Goal: Task Accomplishment & Management: Manage account settings

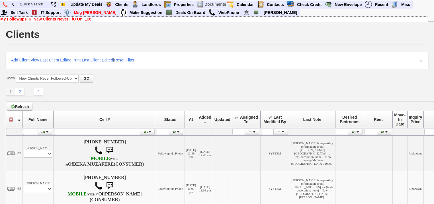
click at [87, 19] on link "New Clients Never F/U On : 106" at bounding box center [63, 19] width 58 height 5
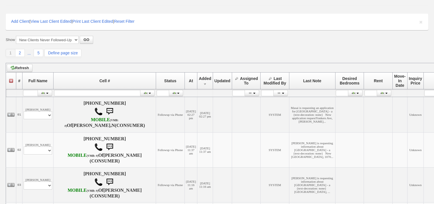
scroll to position [91, 0]
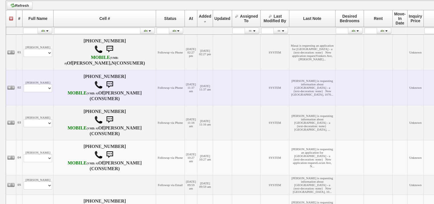
click at [47, 99] on td "Julian Vasco Profile Edit Print Email Externally (Will Not Be Tracked In CRM) C…" at bounding box center [38, 87] width 31 height 35
drag, startPoint x: 46, startPoint y: 103, endPoint x: 46, endPoint y: 107, distance: 3.1
click at [46, 92] on select "Profile Edit Print Email Externally (Will Not Be Tracked In CRM) Closed Deals" at bounding box center [38, 88] width 28 height 8
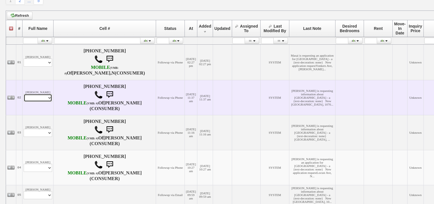
scroll to position [101, 0]
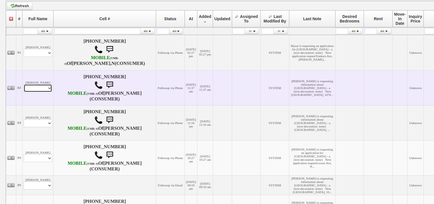
select select "ChangeURL,/crm/custom/edit_client_form.php?redirect=%2Fcrm%2Fclients.php&id=167…"
click at [24, 92] on select "Profile Edit Print Email Externally (Will Not Be Tracked In CRM) Closed Deals" at bounding box center [38, 88] width 28 height 8
select select
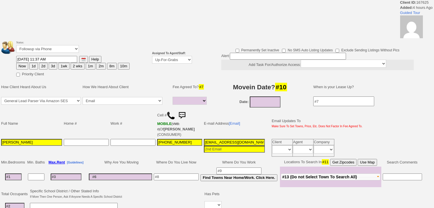
select select
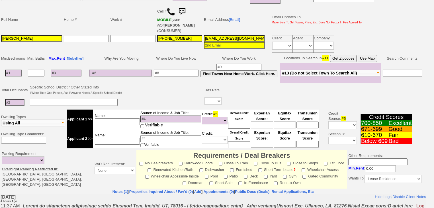
scroll to position [23, 0]
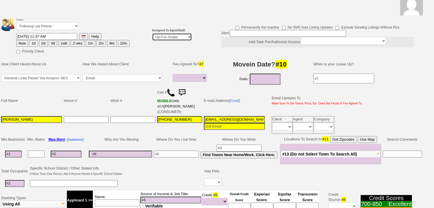
click at [179, 36] on select "Up-For-Grabs ***** STAFF ***** Bob Bruno 914-419-3579 Cristy Liberto 914-486-10…" at bounding box center [172, 37] width 40 height 8
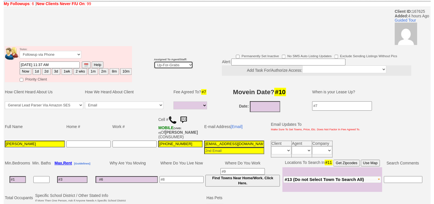
scroll to position [46, 0]
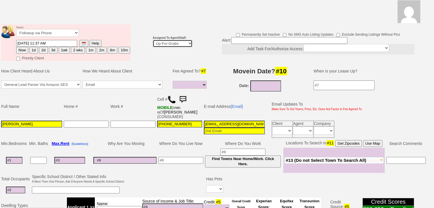
select select "227"
click at [153, 40] on select "Up-For-Grabs ***** STAFF ***** Bob Bruno 914-419-3579 Cristy Liberto 914-486-10…" at bounding box center [173, 44] width 40 height 8
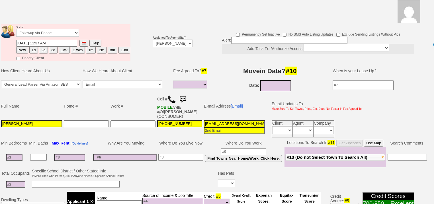
click at [44, 47] on button "2d" at bounding box center [43, 50] width 9 height 7
type input "09/02/2025 03:46 PM"
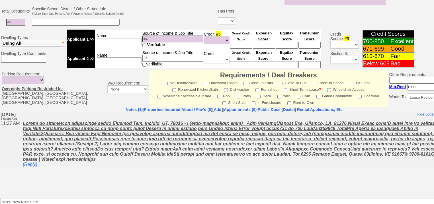
scroll to position [243, 0]
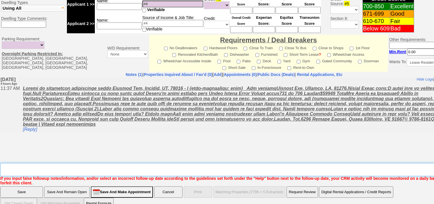
click at [44, 163] on textarea "Insert New Note Here" at bounding box center [236, 169] width 472 height 13
type textarea "f"
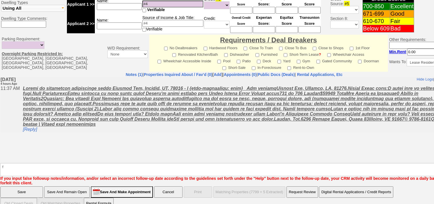
click at [33, 187] on input "Save" at bounding box center [21, 192] width 43 height 11
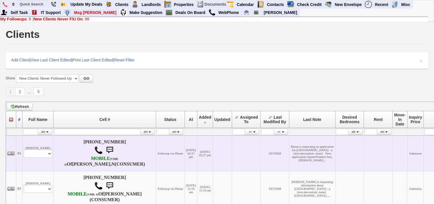
click at [45, 154] on td "Masai Faust Profile Edit Print Email Externally (Will Not Be Tracked In CRM) Cl…" at bounding box center [38, 154] width 31 height 36
drag, startPoint x: 45, startPoint y: 162, endPoint x: 45, endPoint y: 167, distance: 5.1
click at [45, 164] on td "Masai Faust Profile Edit Print Email Externally (Will Not Be Tracked In CRM) Cl…" at bounding box center [38, 154] width 31 height 36
select select "ChangeURL,/crm/custom/edit_client_form.php?redirect=%2Fcrm%2Fclients.php&id=167…"
click at [24, 155] on select "Profile Edit Print Email Externally (Will Not Be Tracked In CRM) Closed Deals" at bounding box center [38, 154] width 28 height 8
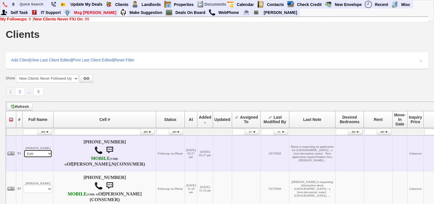
select select
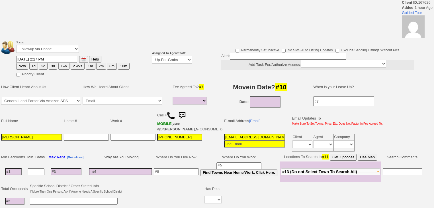
select select
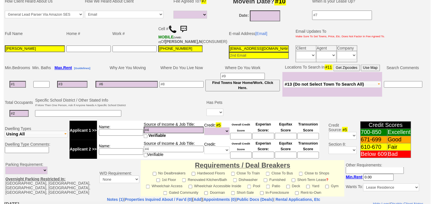
scroll to position [66, 0]
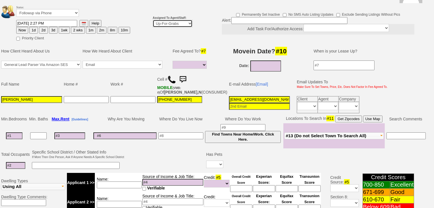
drag, startPoint x: 160, startPoint y: 15, endPoint x: 161, endPoint y: 18, distance: 3.5
click at [160, 20] on select "Up-For-Grabs ***** STAFF ***** Bob Bruno 914-419-3579 Cristy Liberto 914-486-10…" at bounding box center [173, 24] width 40 height 8
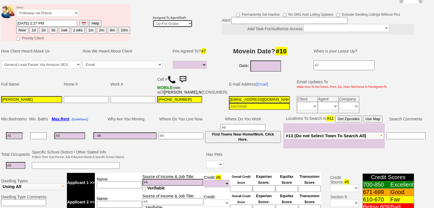
select select "227"
click at [153, 20] on select "Up-For-Grabs ***** STAFF ***** Bob Bruno 914-419-3579 Cristy Liberto 914-486-10…" at bounding box center [173, 24] width 40 height 8
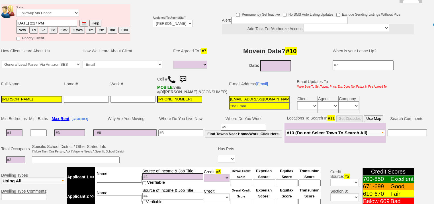
click at [44, 27] on button "2d" at bounding box center [43, 30] width 9 height 7
type input "09/02/2025 03:46 PM"
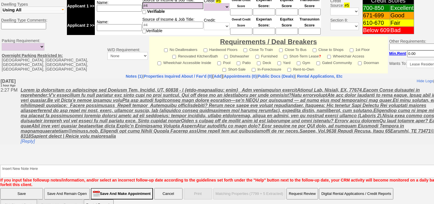
scroll to position [243, 0]
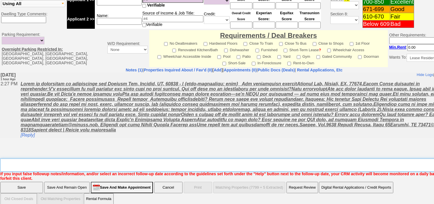
click at [25, 161] on textarea "Insert New Note Here" at bounding box center [236, 165] width 472 height 13
type textarea "f"
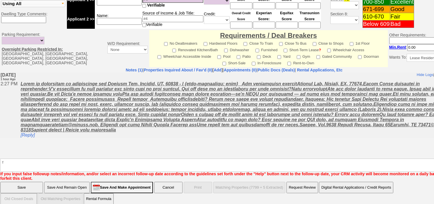
click at [24, 185] on input "Save" at bounding box center [21, 187] width 43 height 11
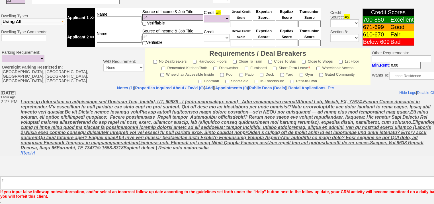
scroll to position [222, 0]
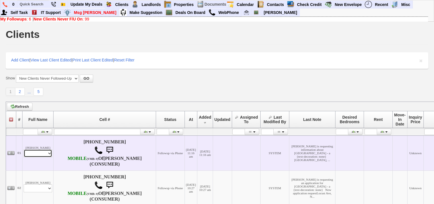
click at [33, 158] on select "Profile Edit Print Email Externally (Will Not Be Tracked In CRM) Closed Deals" at bounding box center [38, 154] width 28 height 8
select select "ChangeURL,/crm/custom/edit_client_form.php?redirect=%2Fcrm%2Fclients.php&id=167…"
click at [24, 155] on select "Profile Edit Print Email Externally (Will Not Be Tracked In CRM) Closed Deals" at bounding box center [38, 154] width 28 height 8
select select
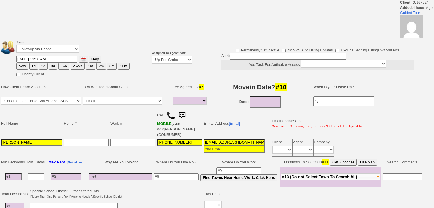
select select
drag, startPoint x: 165, startPoint y: 58, endPoint x: 166, endPoint y: 62, distance: 4.4
click at [165, 58] on select "Up-For-Grabs ***** STAFF ***** Bob Bruno 914-419-3579 Cristy Liberto 914-486-10…" at bounding box center [172, 60] width 40 height 8
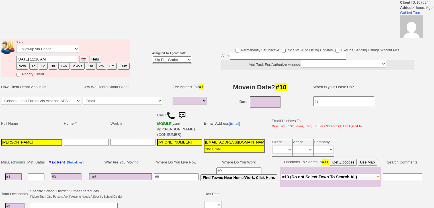
select select "227"
click at [152, 56] on select "Up-For-Grabs ***** STAFF ***** [PERSON_NAME] [PHONE_NUMBER] [PERSON_NAME] [PHON…" at bounding box center [172, 60] width 40 height 8
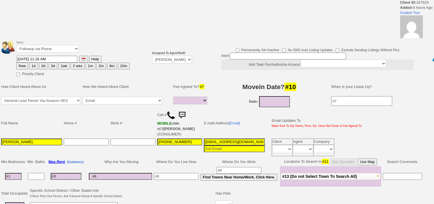
click at [41, 64] on button "2d" at bounding box center [43, 66] width 9 height 7
type input "09/02/2025 03:46 PM"
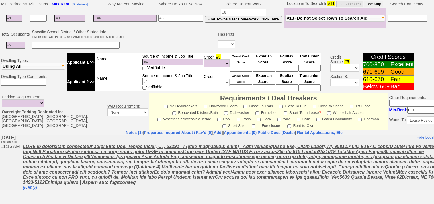
scroll to position [243, 0]
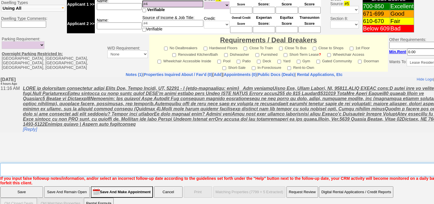
click at [68, 163] on textarea "Insert New Note Here" at bounding box center [236, 169] width 472 height 13
type textarea "f"
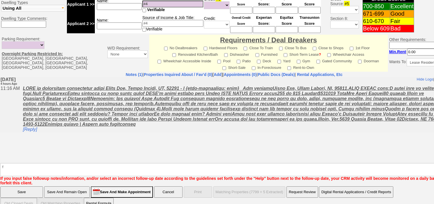
click at [34, 187] on input "Save" at bounding box center [21, 192] width 43 height 11
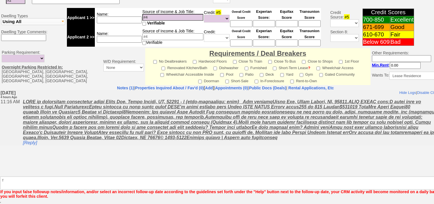
scroll to position [222, 0]
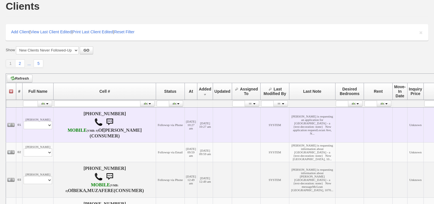
scroll to position [68, 0]
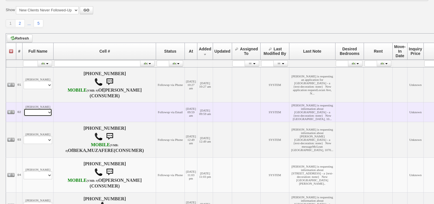
click at [40, 117] on select "Profile Edit Print Email Externally (Will Not Be Tracked In CRM) Closed Deals" at bounding box center [38, 113] width 28 height 8
select select "ChangeURL,/crm/custom/edit_client_form.php?redirect=%2Fcrm%2Fclients.php&id=167…"
click at [24, 117] on select "Profile Edit Print Email Externally (Will Not Be Tracked In CRM) Closed Deals" at bounding box center [38, 113] width 28 height 8
select select
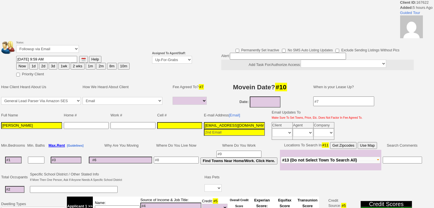
select select
click at [175, 62] on select "Up-For-Grabs ***** STAFF ***** [PERSON_NAME] [PHONE_NUMBER] [PERSON_NAME] [PHON…" at bounding box center [172, 60] width 40 height 8
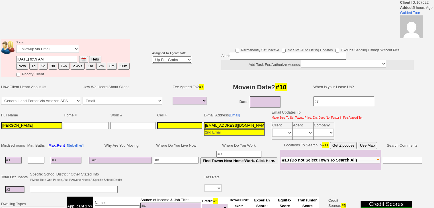
select select "227"
click at [152, 56] on select "Up-For-Grabs ***** STAFF ***** [PERSON_NAME] [PHONE_NUMBER] [PERSON_NAME] [PHON…" at bounding box center [172, 60] width 40 height 8
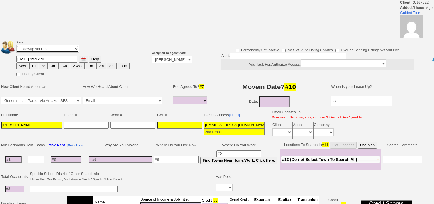
click at [56, 51] on select "Followup via Phone Followup via Email Followup When Section 8 Property Found De…" at bounding box center [47, 49] width 63 height 8
select select "Inactive"
click at [16, 47] on select "Followup via Phone Followup via Email Followup When Section 8 Property Found De…" at bounding box center [47, 49] width 63 height 8
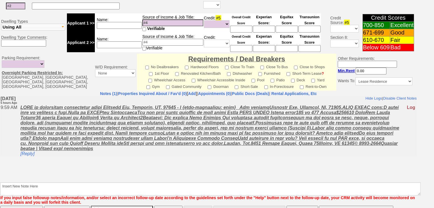
scroll to position [222, 0]
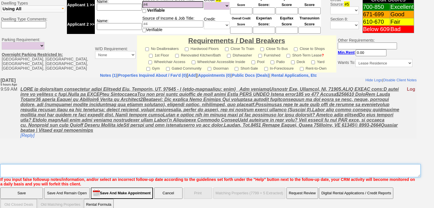
click at [37, 164] on textarea "Insert New Note Here" at bounding box center [210, 170] width 420 height 13
type textarea "dup cc"
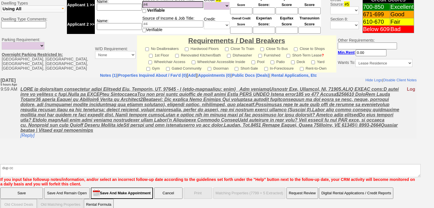
click at [33, 187] on input "Save" at bounding box center [21, 192] width 43 height 11
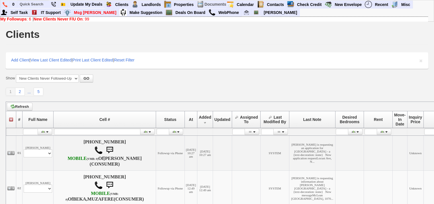
click at [26, 18] on b "My Followups" at bounding box center [13, 19] width 26 height 5
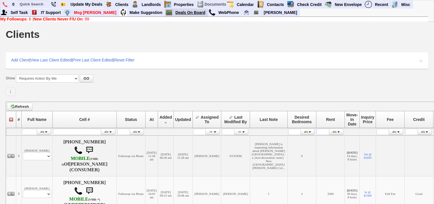
click at [173, 13] on link "Deals On Board" at bounding box center [190, 12] width 35 height 7
click at [56, 18] on b "New Clients Never F/U On" at bounding box center [58, 19] width 49 height 5
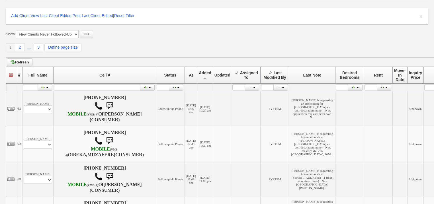
scroll to position [68, 0]
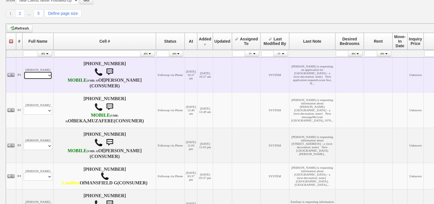
drag, startPoint x: 48, startPoint y: 81, endPoint x: 48, endPoint y: 85, distance: 3.7
click at [48, 79] on select "Profile Edit Print Email Externally (Will Not Be Tracked In CRM) Closed Deals" at bounding box center [38, 76] width 28 height 8
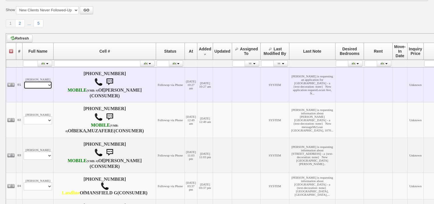
scroll to position [78, 0]
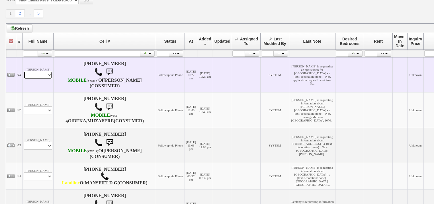
select select "ChangeURL,/crm/custom/edit_client_form.php?redirect=%2Fcrm%2Fclients.php&id=167…"
click at [24, 77] on select "Profile Edit Print Email Externally (Will Not Be Tracked In CRM) Closed Deals" at bounding box center [38, 75] width 28 height 8
select select
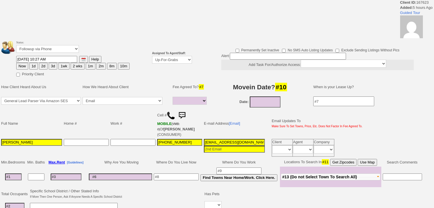
select select
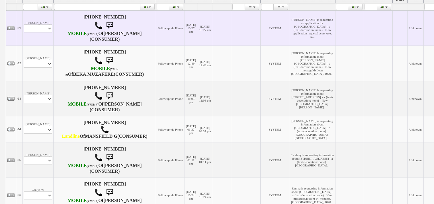
scroll to position [169, 0]
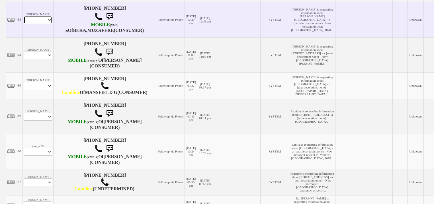
click at [42, 24] on select "Profile Edit Print Email Externally (Will Not Be Tracked In CRM) Closed Deals" at bounding box center [38, 20] width 28 height 8
select select "ChangeURL,/crm/custom/edit_client_form.php?redirect=%2Fcrm%2Fclients.php&id=167…"
click at [24, 24] on select "Profile Edit Print Email Externally (Will Not Be Tracked In CRM) Closed Deals" at bounding box center [38, 20] width 28 height 8
select select
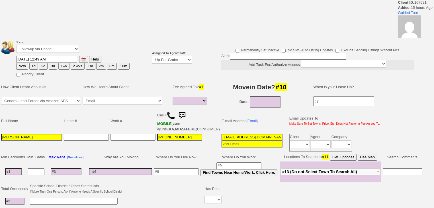
select select
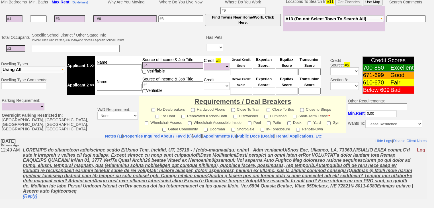
scroll to position [203, 0]
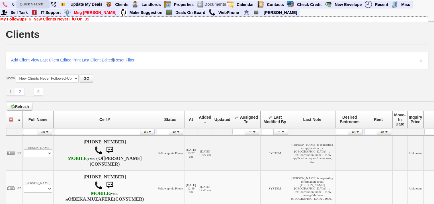
click at [37, 5] on input "text" at bounding box center [32, 4] width 31 height 7
paste input "Kait Marks"
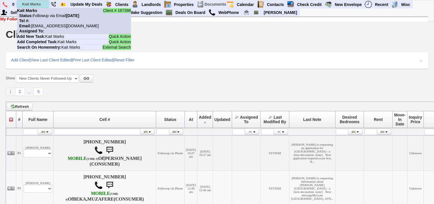
type input "Kait Marks"
click at [42, 14] on nobr "Status: Followup via Email Sunday, August 31st, 2025" at bounding box center [48, 15] width 62 height 5
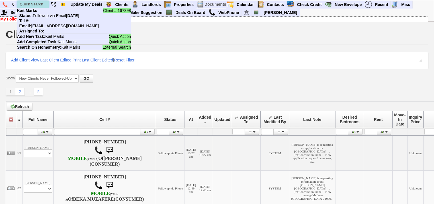
click at [36, 1] on input "text" at bounding box center [32, 4] width 31 height 7
paste input "[PERSON_NAME]"
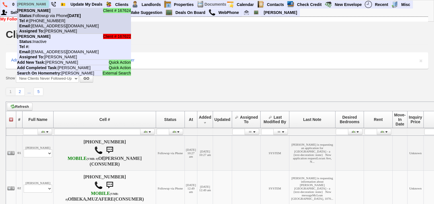
type input "[PERSON_NAME]"
click at [81, 28] on li "Client # 167624 CARY SEARS Status: Followup via Phone Tuesday, September 2nd, 2…" at bounding box center [74, 21] width 114 height 26
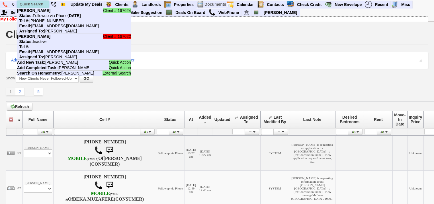
click at [42, 5] on input "text" at bounding box center [32, 4] width 31 height 7
paste input "Mildred Melero"
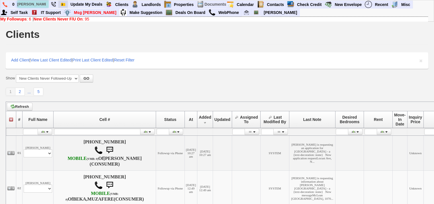
type input "Mildred Melero"
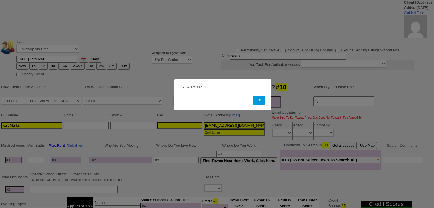
select select
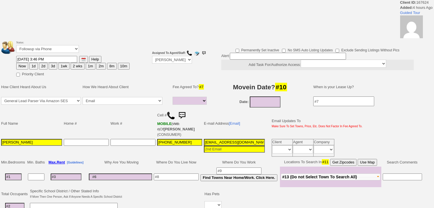
select select
